Goal: Task Accomplishment & Management: Use online tool/utility

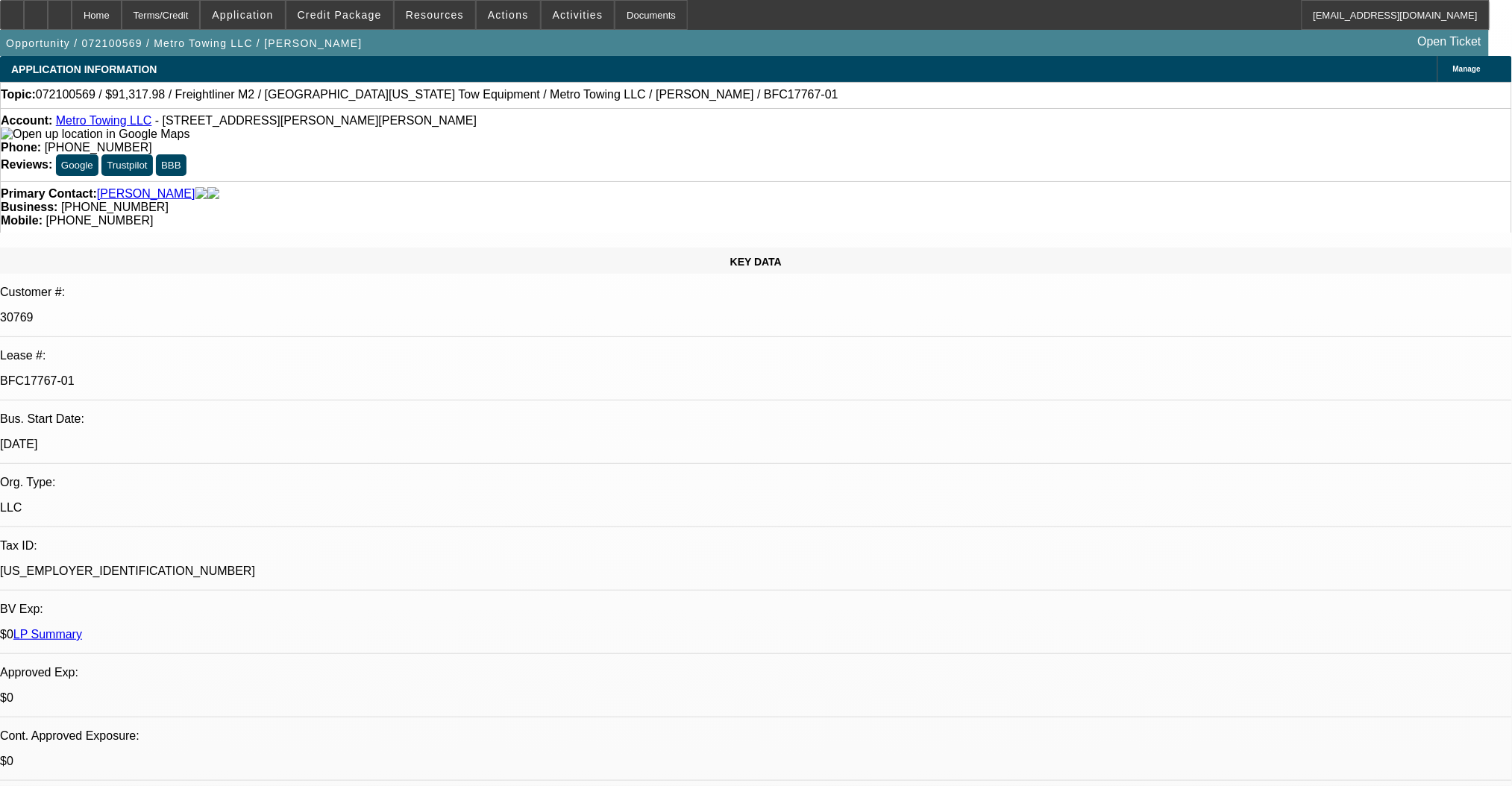
select select "0"
select select "2"
select select "0"
select select "6"
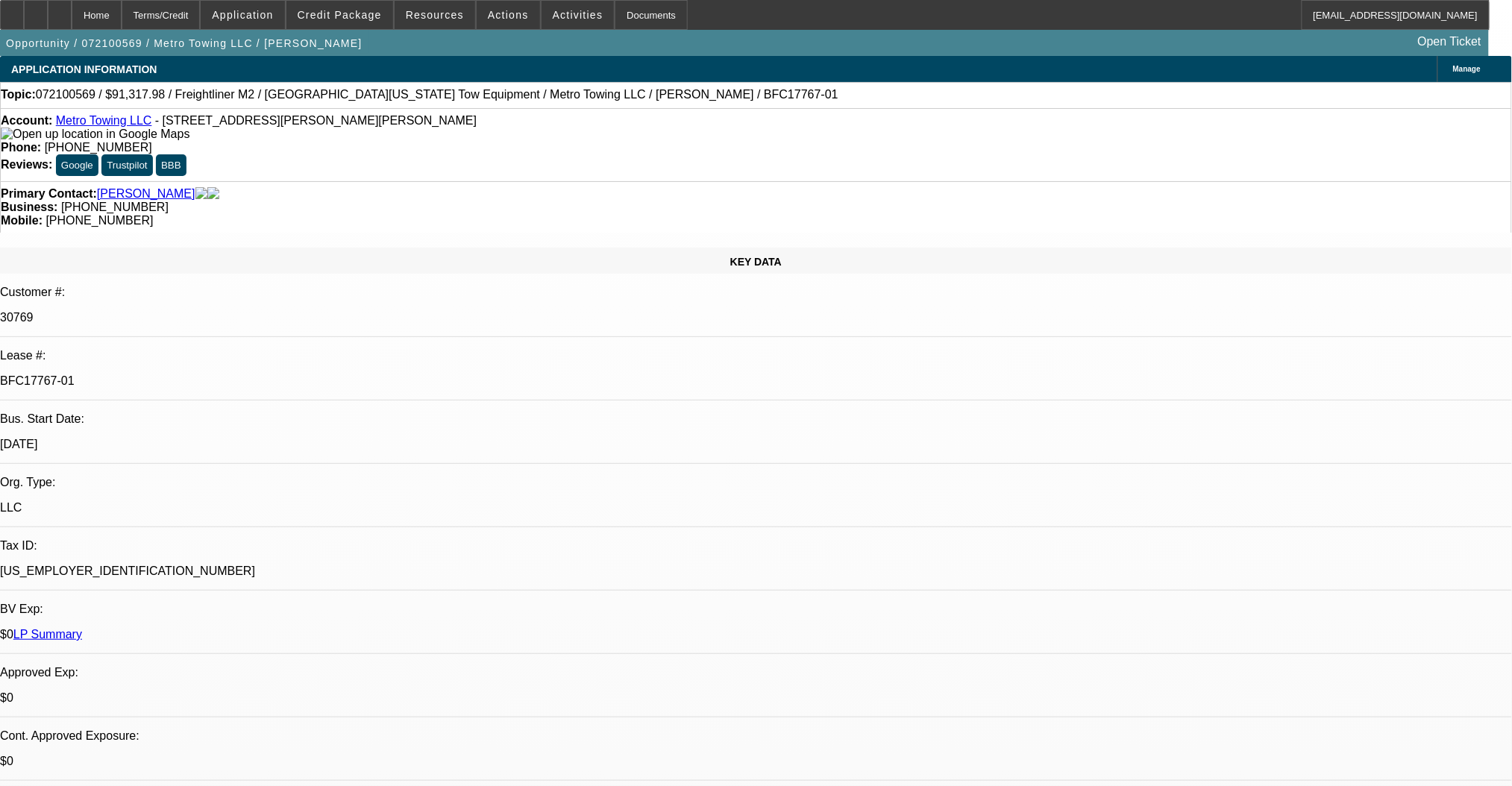
select select "0"
select select "2"
select select "0"
select select "6"
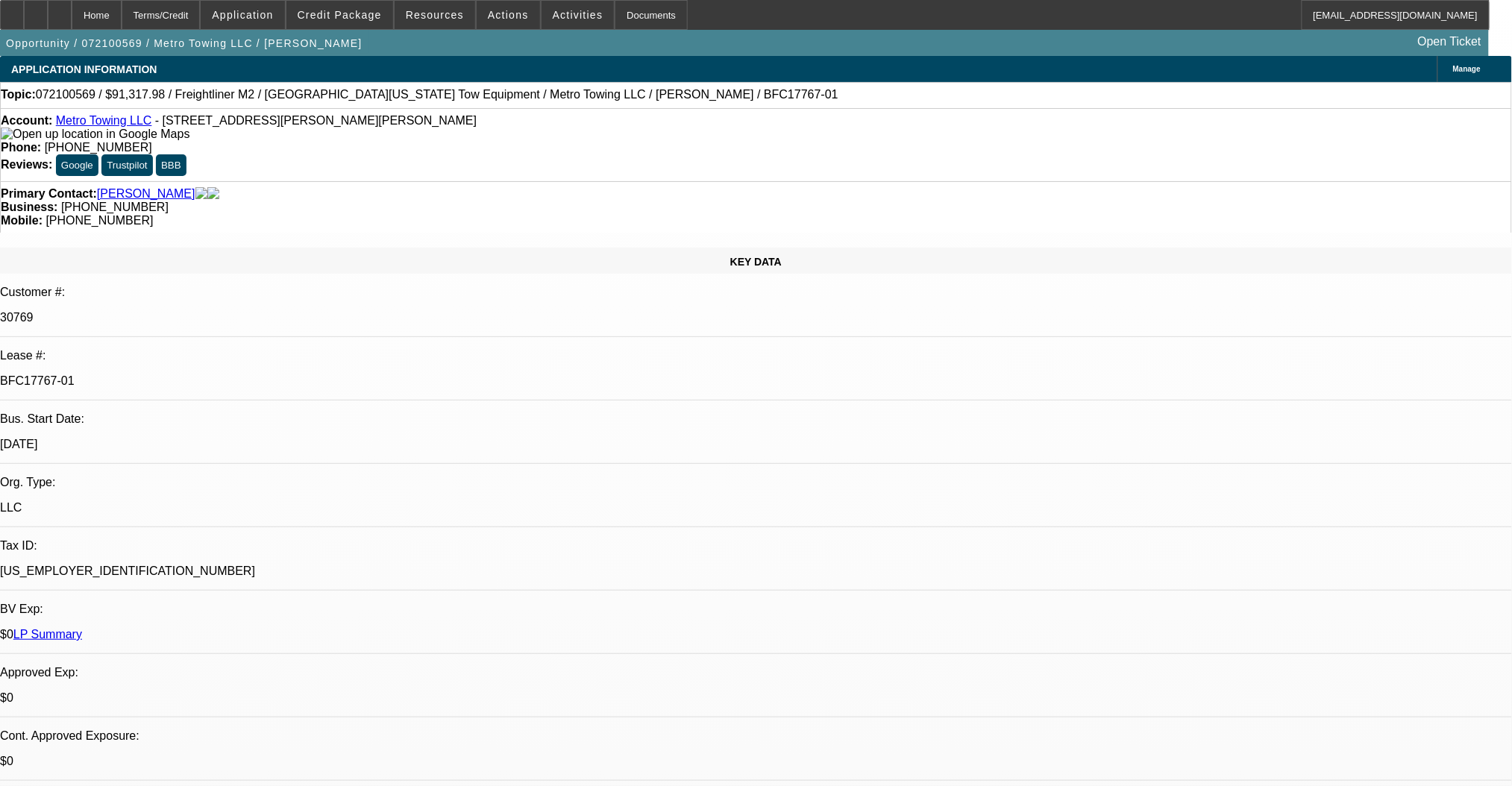
select select "0"
select select "2"
select select "0"
select select "6"
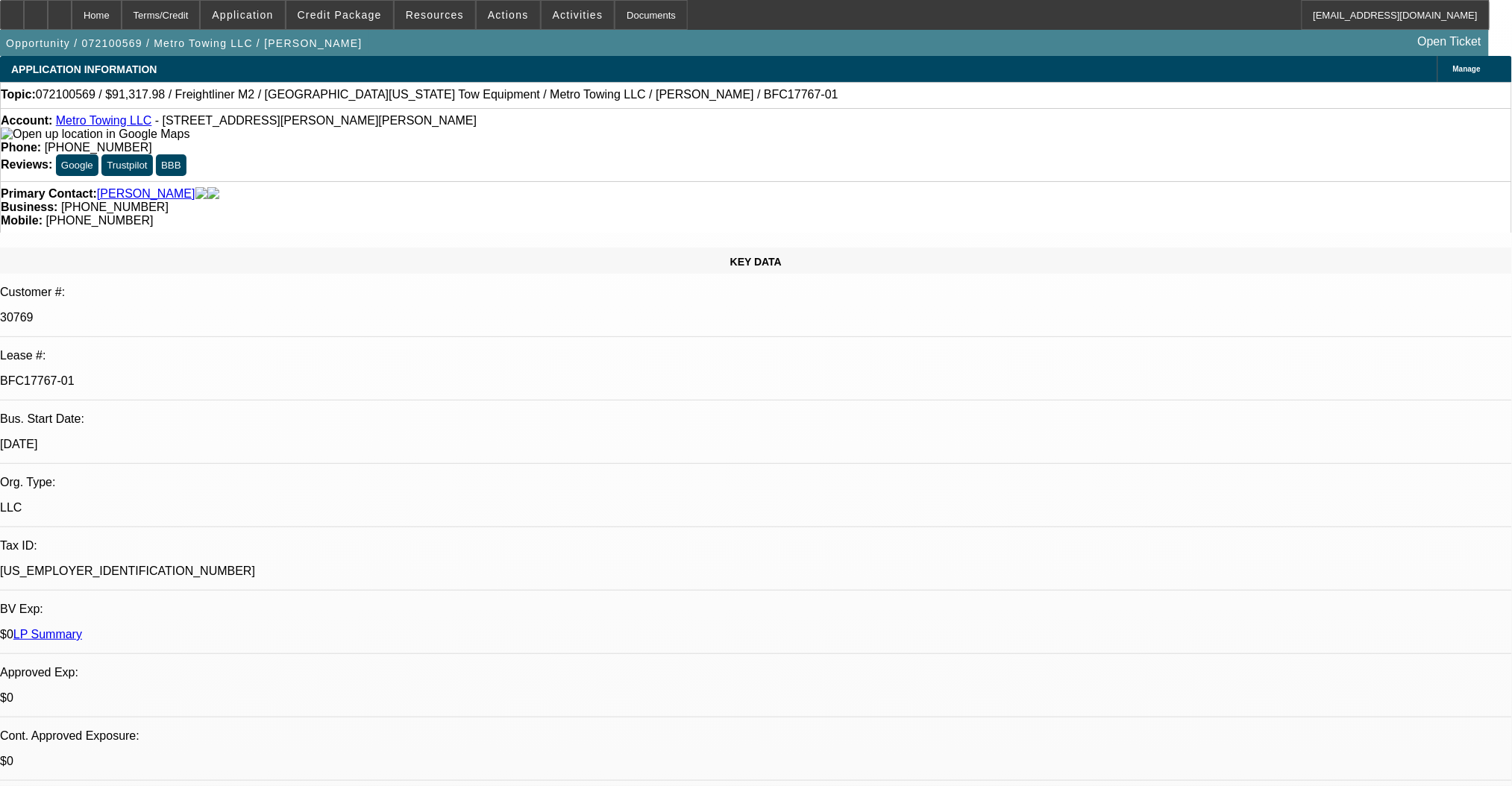
select select "0"
select select "2"
select select "0"
select select "6"
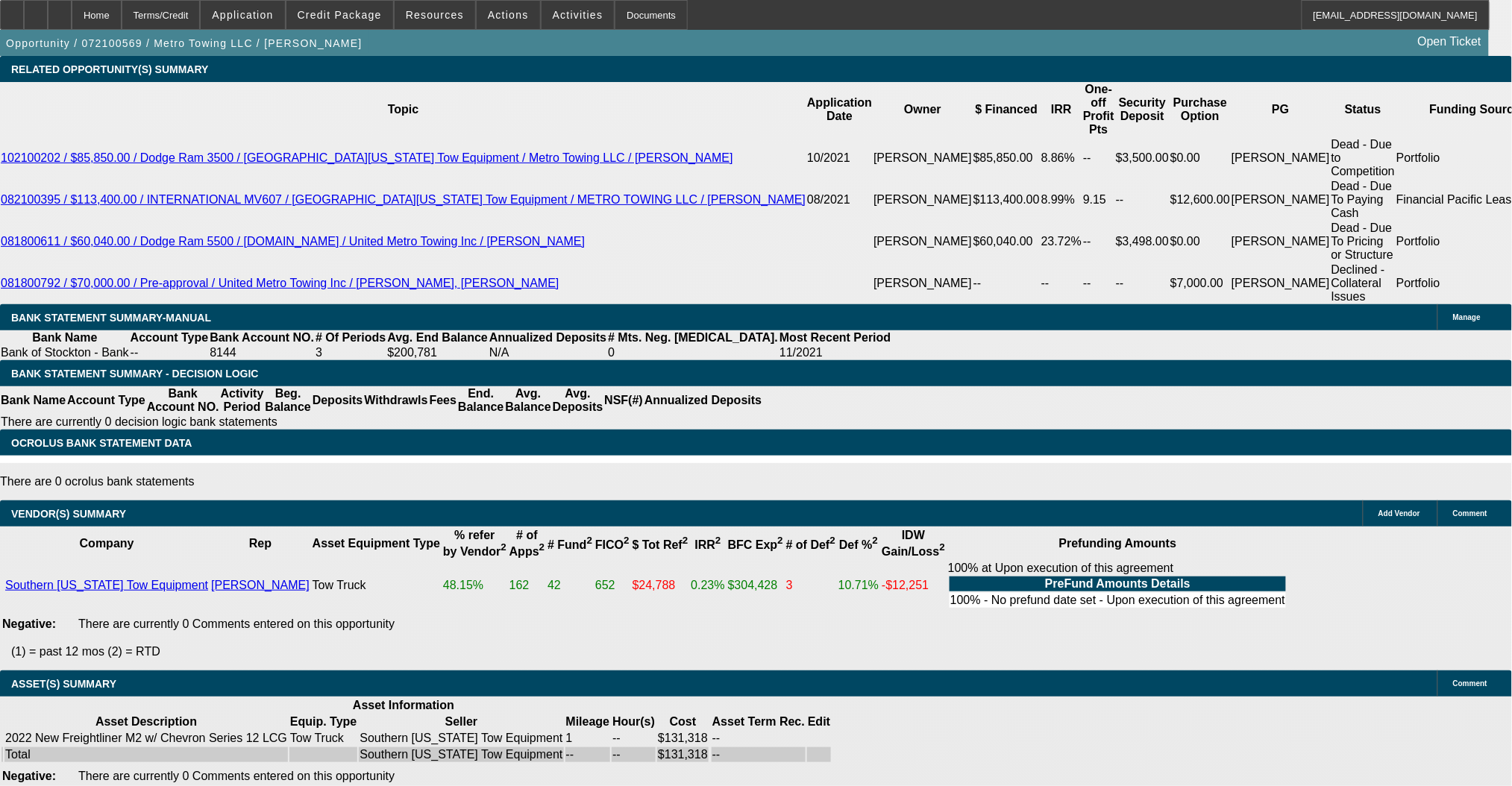
scroll to position [2828, 0]
